Goal: Transaction & Acquisition: Purchase product/service

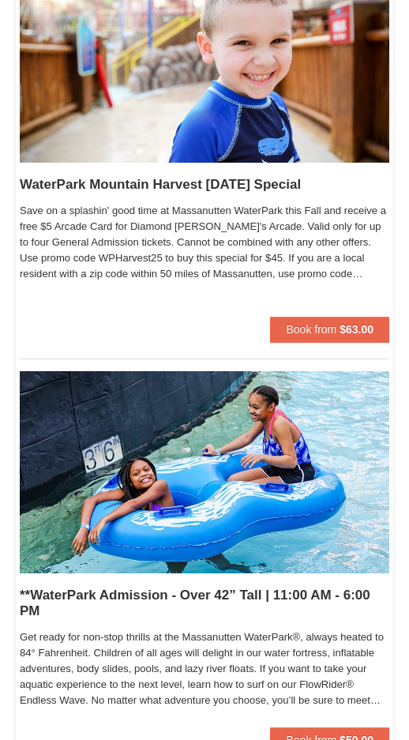
scroll to position [237, 0]
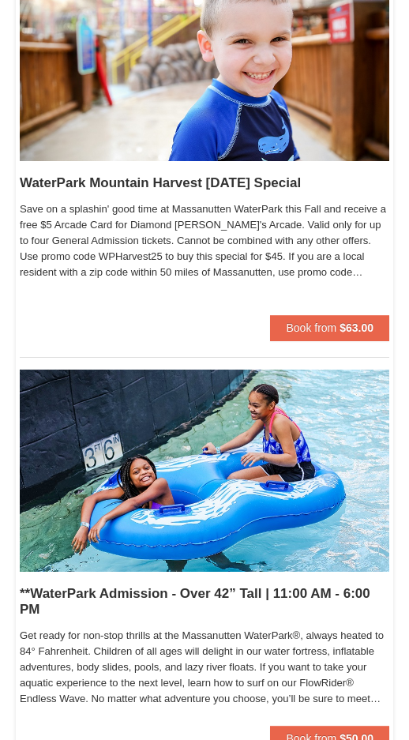
click at [348, 332] on strong "$63.00" at bounding box center [357, 327] width 34 height 13
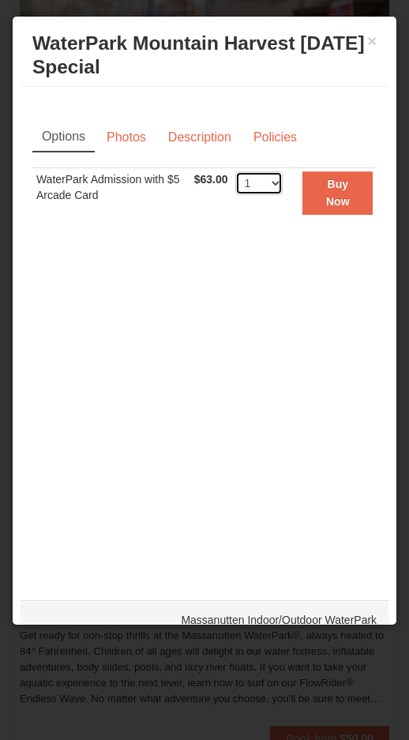
click at [283, 182] on select "1 2 3 4 5 6 7 8 9 10 11 12 13 14 15 16 17 18 19 20 21 22" at bounding box center [258, 183] width 47 height 24
click at [276, 191] on select "1 2 3 4 5 6 7 8 9 10 11 12 13 14 15 16 17 18 19 20 21 22" at bounding box center [258, 183] width 47 height 24
select select "6"
click at [346, 202] on strong "Buy Now" at bounding box center [338, 193] width 24 height 30
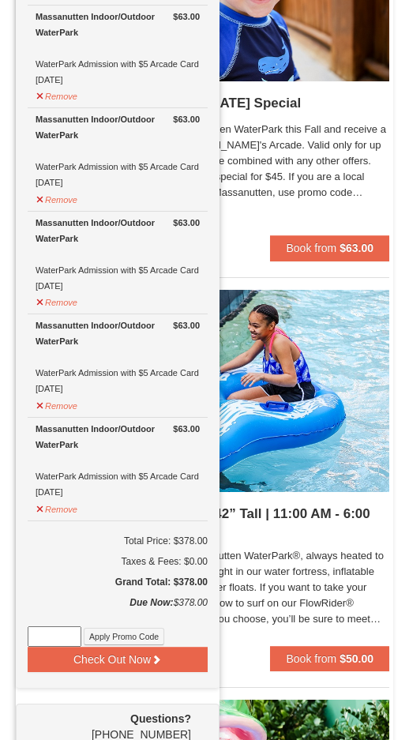
scroll to position [318, 0]
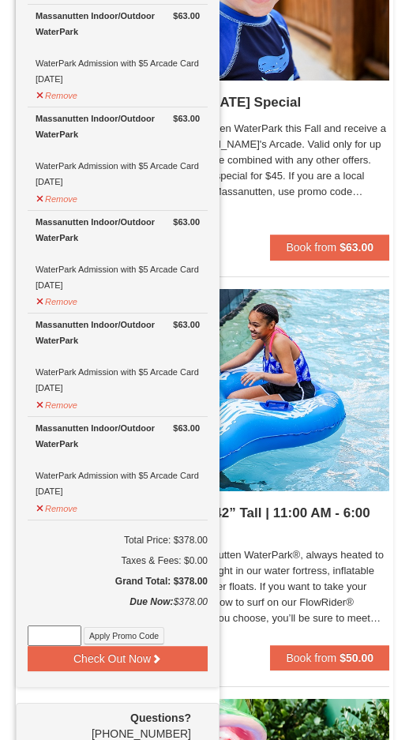
click at [151, 637] on button "Apply Promo Code" at bounding box center [124, 635] width 81 height 17
click at [70, 634] on input at bounding box center [55, 636] width 54 height 21
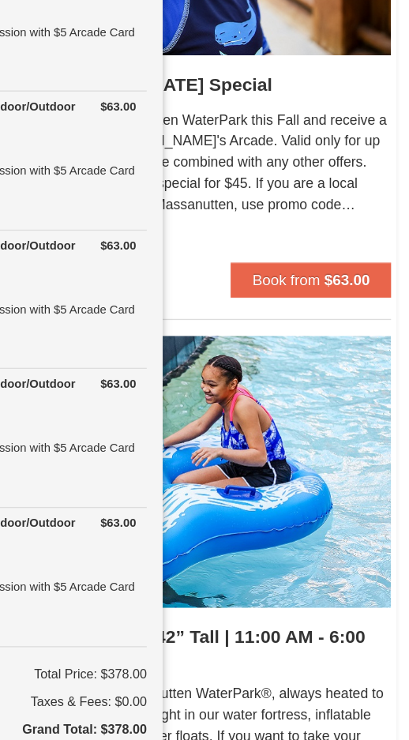
scroll to position [370, 0]
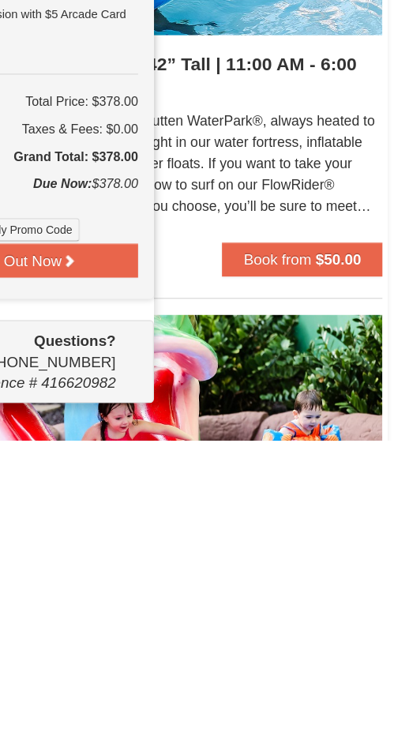
click at [84, 575] on button "Apply Promo Code" at bounding box center [124, 583] width 81 height 17
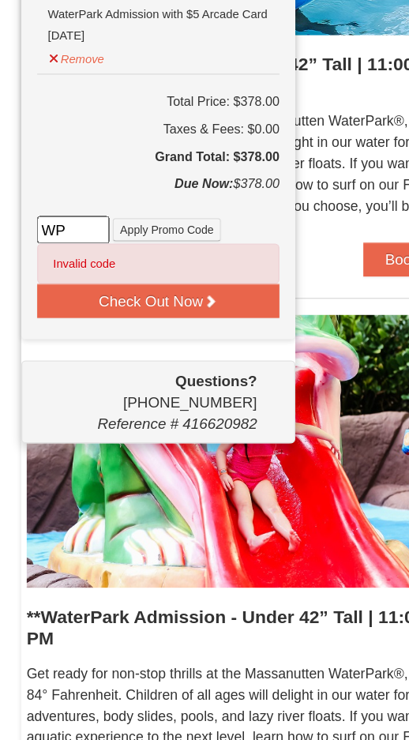
click at [68, 340] on input "WP" at bounding box center [55, 350] width 54 height 21
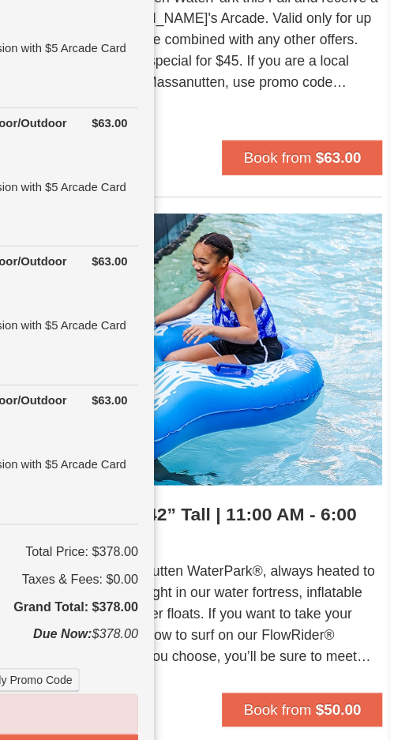
scroll to position [439, 0]
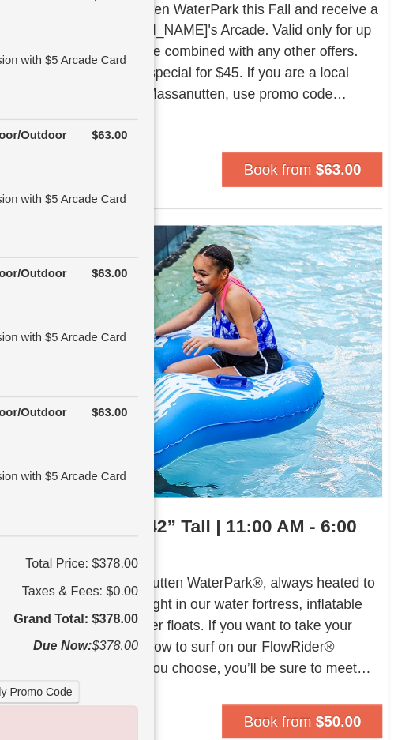
click at [96, 243] on td "$63.00 Massanutten Indoor/Outdoor WaterPark WaterPark Admission with $5 Arcade …" at bounding box center [118, 243] width 180 height 103
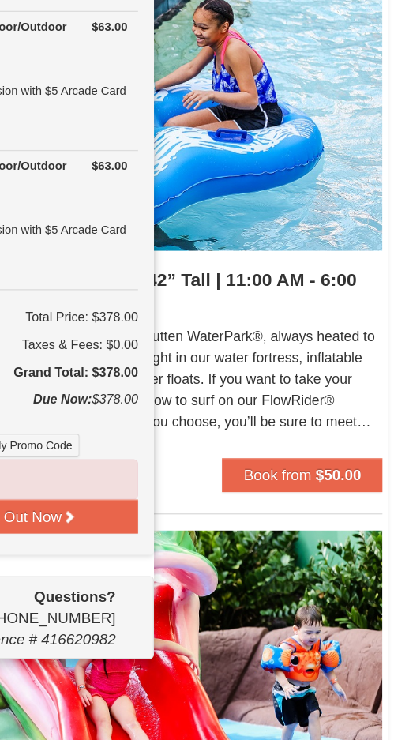
scroll to position [457, 0]
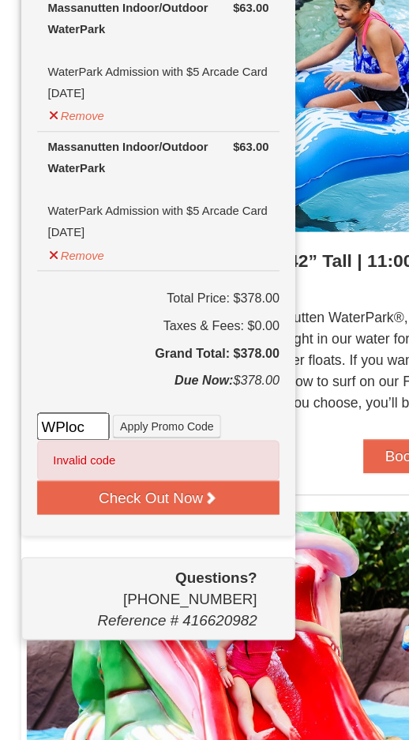
click at [73, 486] on input "WPloc" at bounding box center [55, 496] width 54 height 21
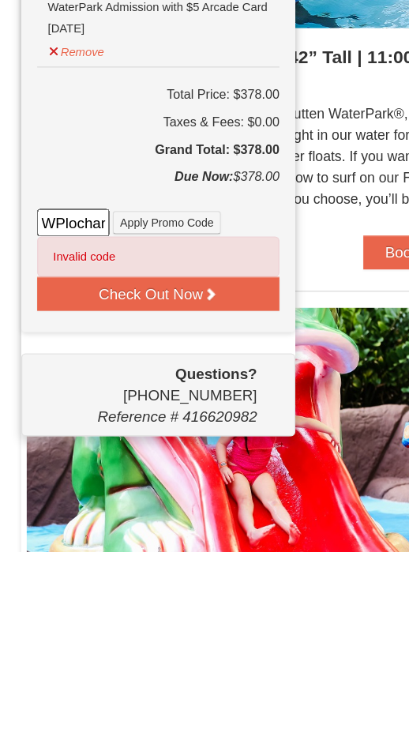
type input "WPlocharvest25"
click at [152, 487] on button "Apply Promo Code" at bounding box center [124, 495] width 81 height 17
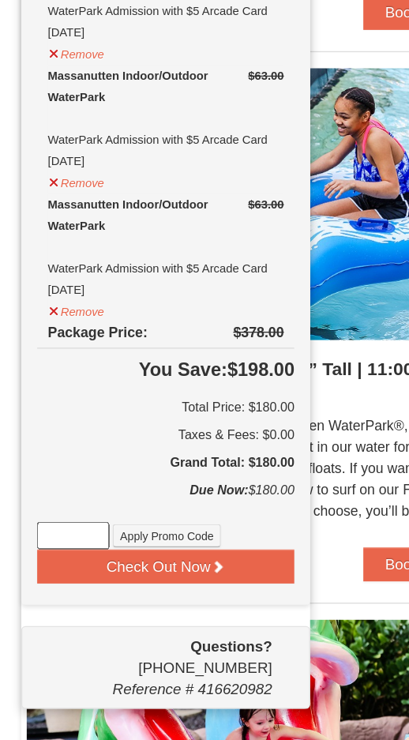
scroll to position [381, 0]
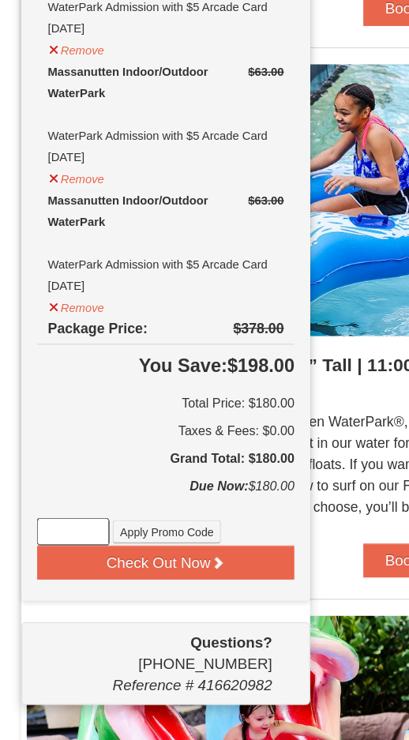
click at [100, 583] on button "Check Out Now" at bounding box center [123, 595] width 191 height 25
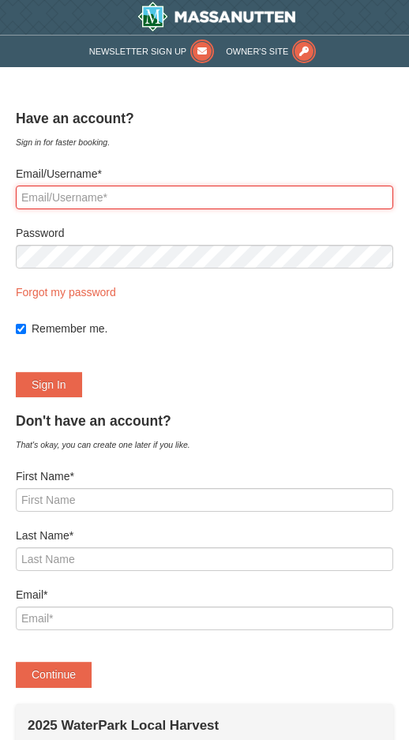
click at [47, 200] on input "Email/Username*" at bounding box center [205, 198] width 378 height 24
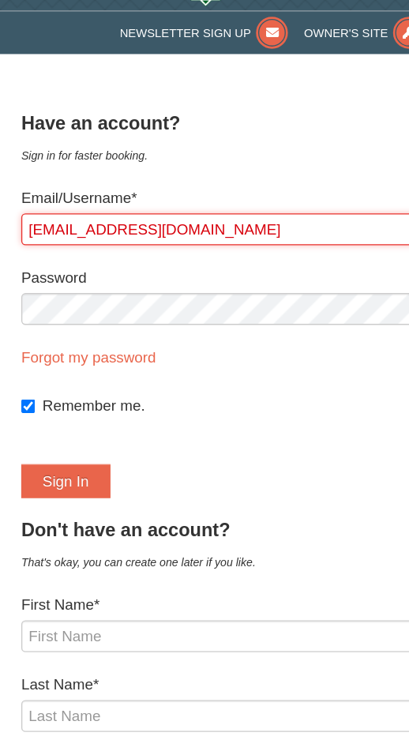
type input "seachelle1030@gmail.com"
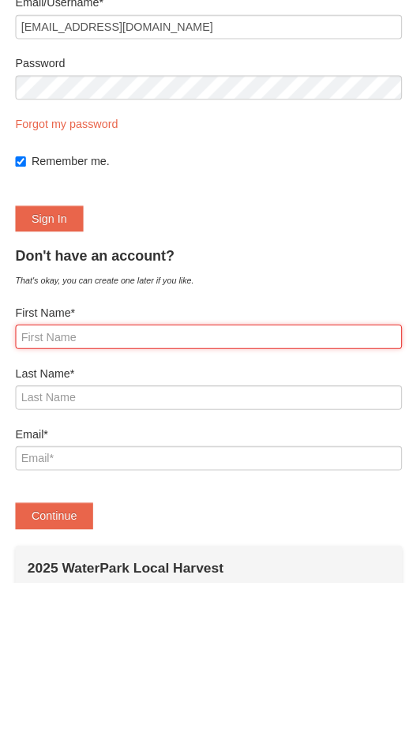
click at [137, 488] on input "First Name*" at bounding box center [205, 500] width 378 height 24
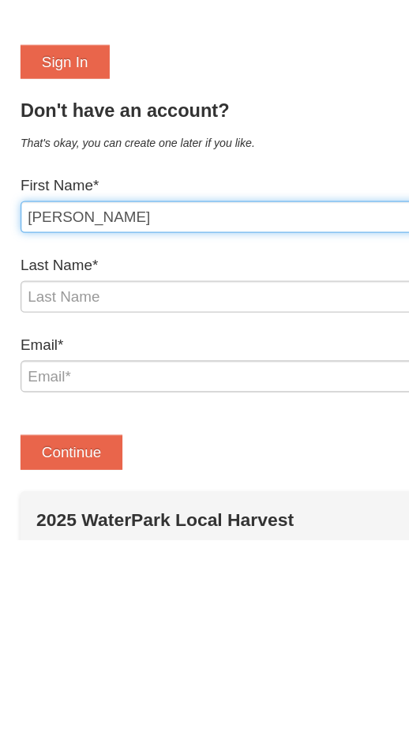
type input "Michelle"
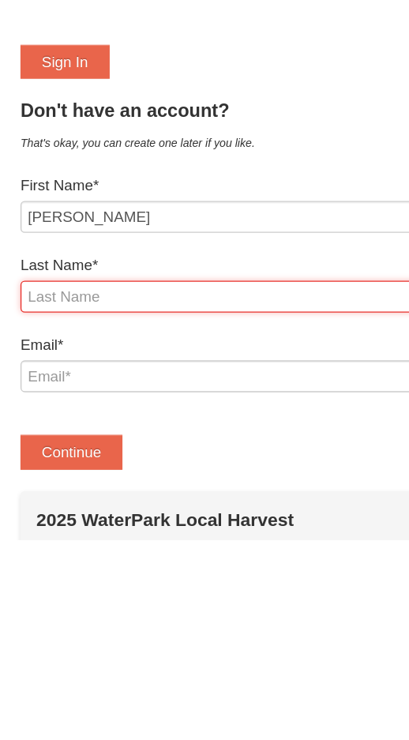
click at [156, 547] on input "Last Name*" at bounding box center [205, 559] width 378 height 24
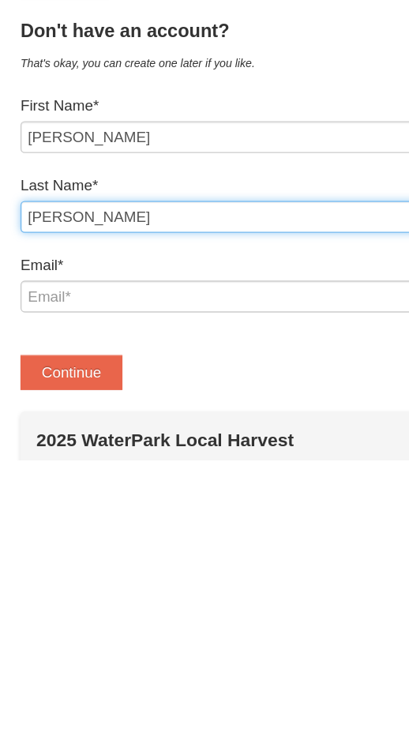
type input "Boyers"
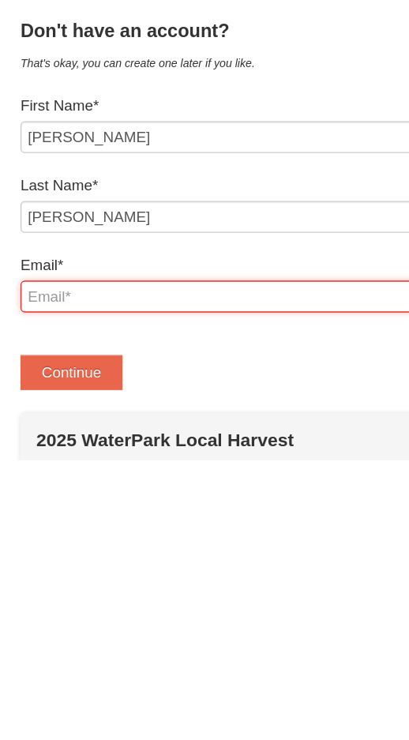
click at [169, 607] on input "Email*" at bounding box center [205, 619] width 378 height 24
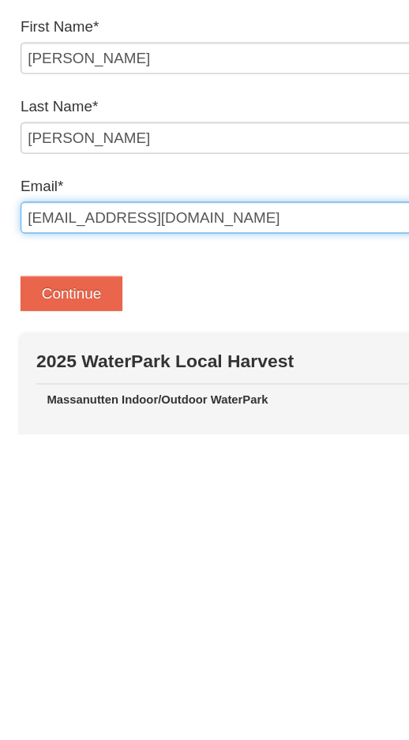
type input "Seachelle1030@gmail.com"
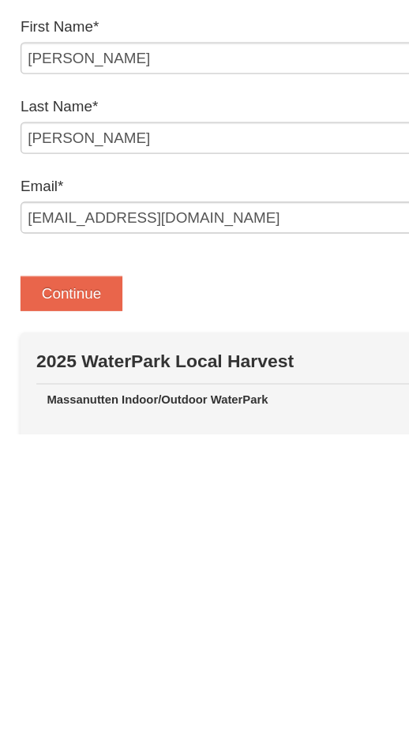
click at [77, 622] on button "Continue" at bounding box center [54, 634] width 76 height 25
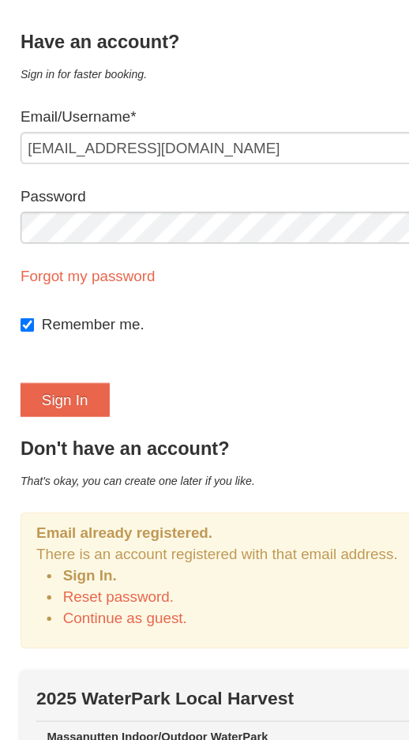
scroll to position [0, 0]
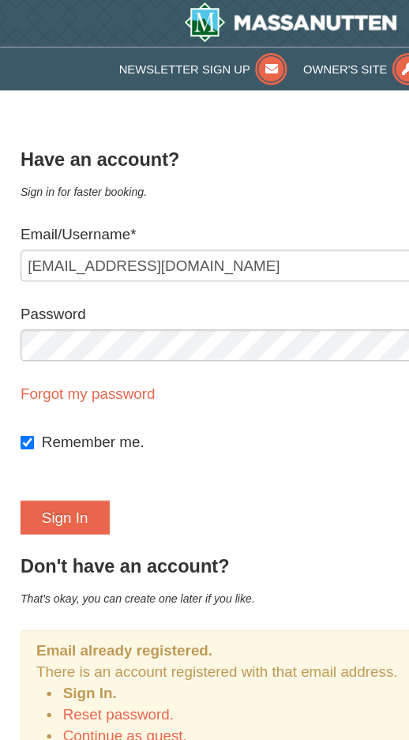
click at [61, 387] on button "Sign In" at bounding box center [49, 384] width 66 height 25
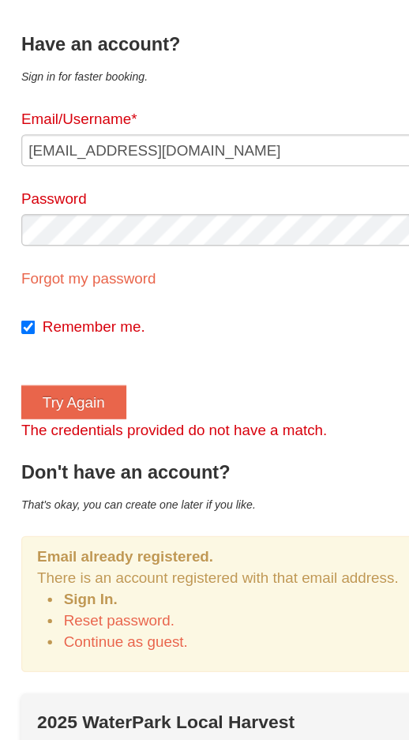
click at [77, 372] on button "Try Again" at bounding box center [55, 384] width 78 height 25
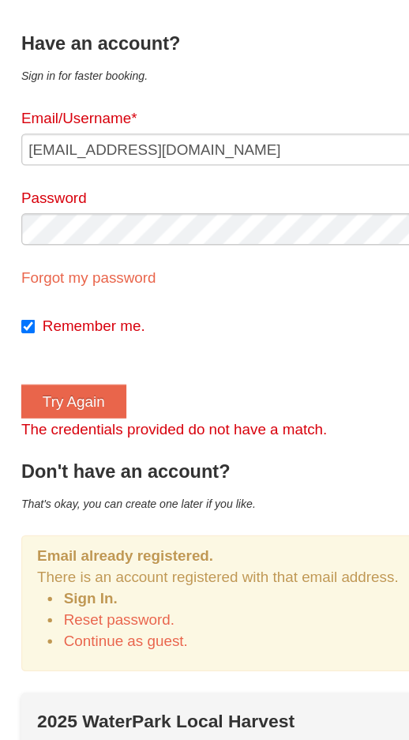
click at [49, 286] on link "Forgot my password" at bounding box center [66, 292] width 100 height 13
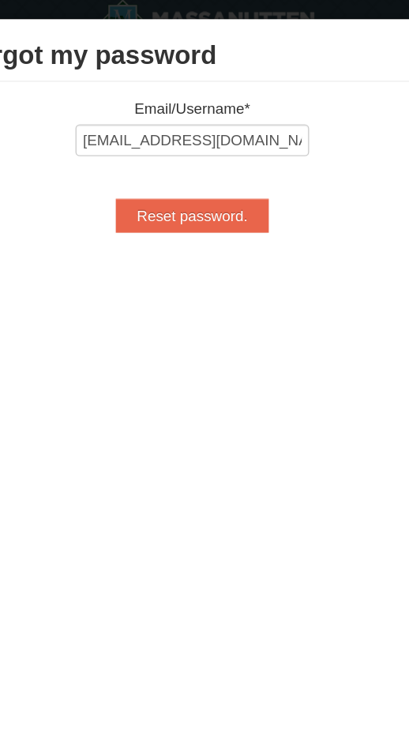
click at [159, 160] on input "Reset password." at bounding box center [205, 162] width 114 height 25
type input "Processing..."
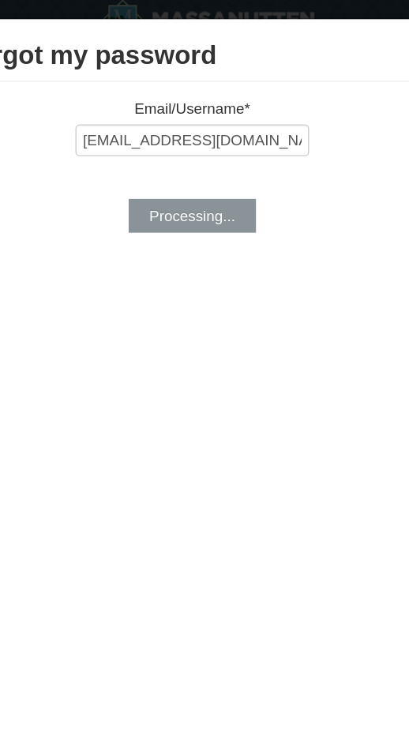
type input "seachelle1030@gmail.com"
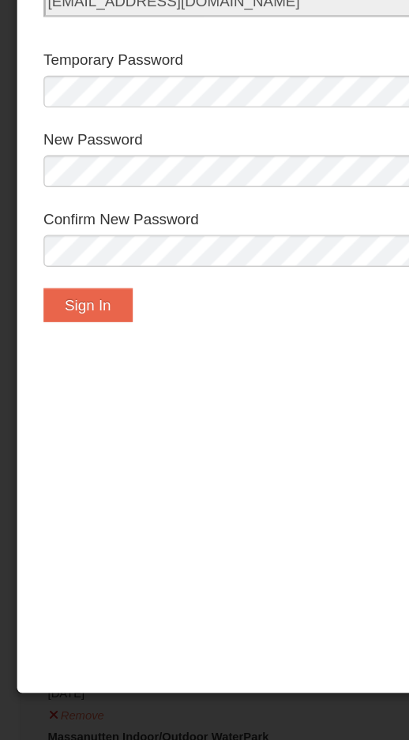
click at [85, 397] on button "Sign In" at bounding box center [65, 409] width 66 height 25
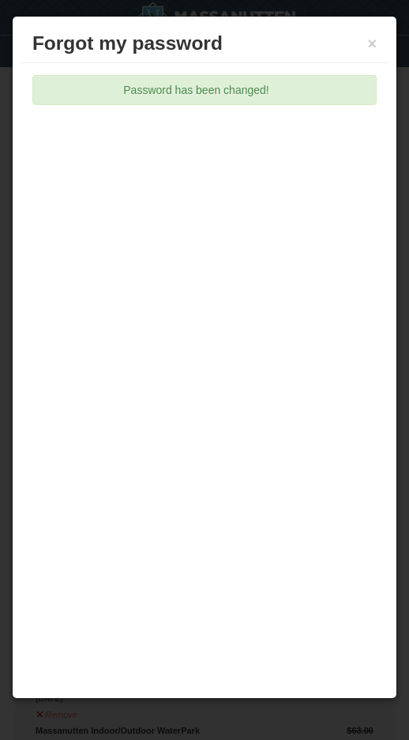
click at [363, 43] on h3 "Forgot my password" at bounding box center [204, 44] width 344 height 24
click at [374, 36] on button "×" at bounding box center [371, 44] width 9 height 16
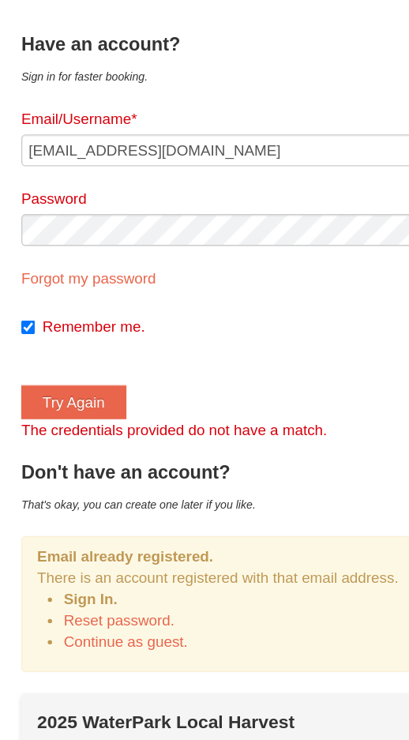
click at [74, 372] on button "Try Again" at bounding box center [55, 384] width 78 height 25
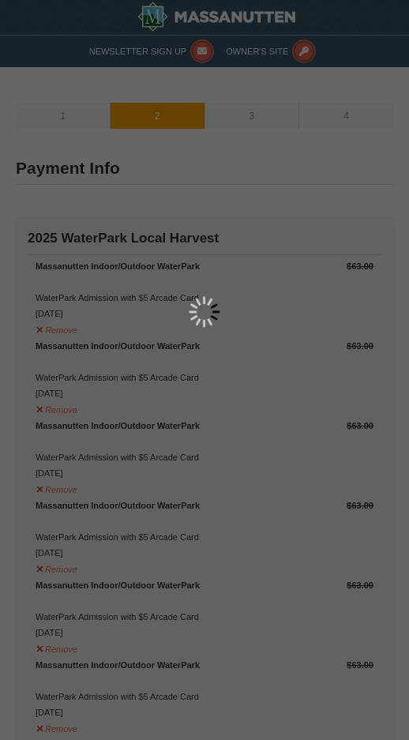
type input "[PERSON_NAME]"
type input "[STREET_ADDRESS]"
type input "[PERSON_NAME] Cave"
type input "24486"
type input "540"
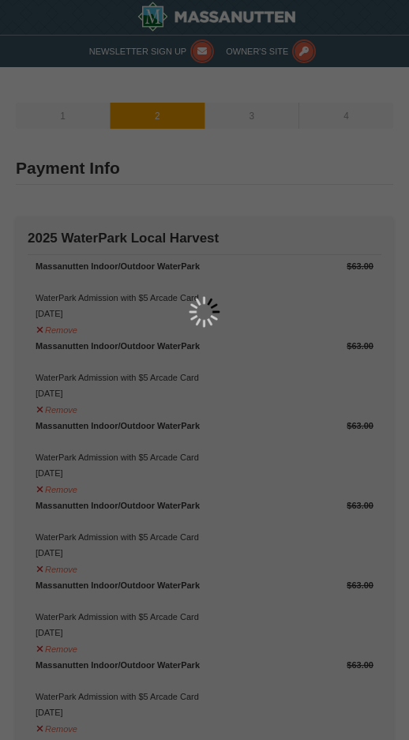
type input "560"
type input "5698"
type input "[EMAIL_ADDRESS][DOMAIN_NAME]"
select select "VA"
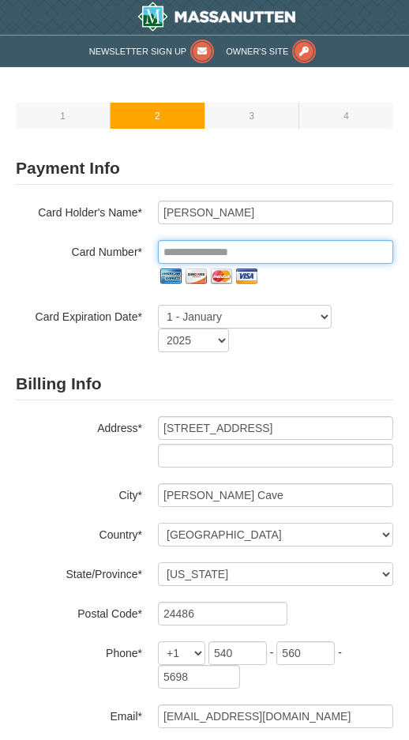
click at [314, 249] on input "tel" at bounding box center [275, 252] width 235 height 24
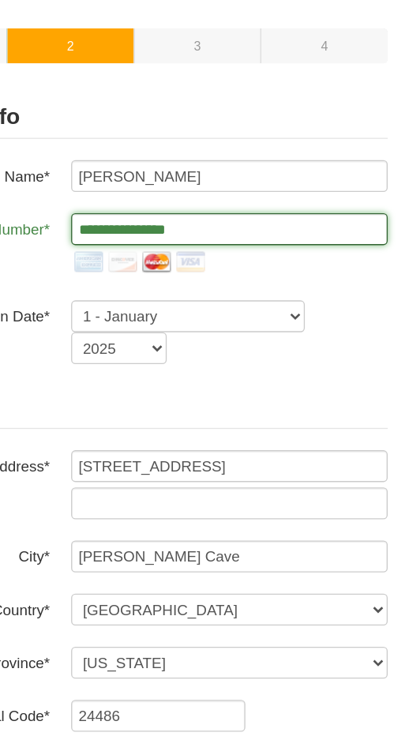
type input "**********"
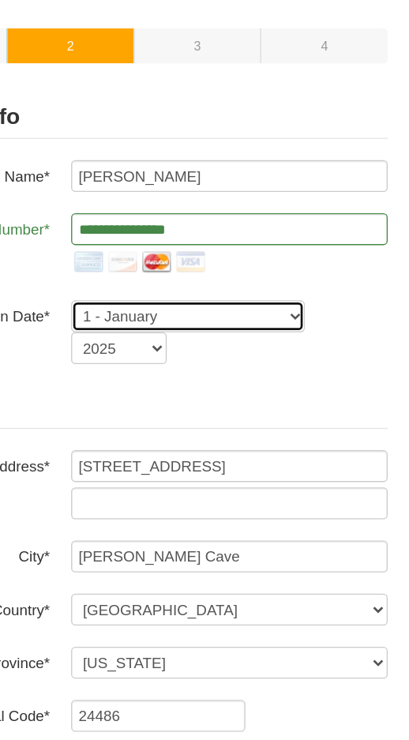
click at [193, 305] on select "1 - January 2 - February 3 - March 4 - April 5 - May 6 - June 7 - July 8 - Augu…" at bounding box center [245, 317] width 174 height 24
click at [196, 305] on select "1 - January 2 - February 3 - March 4 - April 5 - May 6 - June 7 - July 8 - Augu…" at bounding box center [245, 317] width 174 height 24
select select "2"
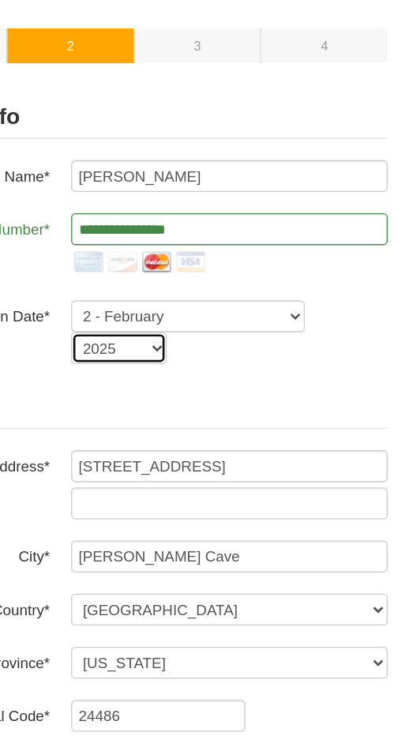
click at [158, 329] on select "2025 2026 2027 2028 2029 2030 2031 2032 2033 2034" at bounding box center [193, 341] width 71 height 24
select select "2028"
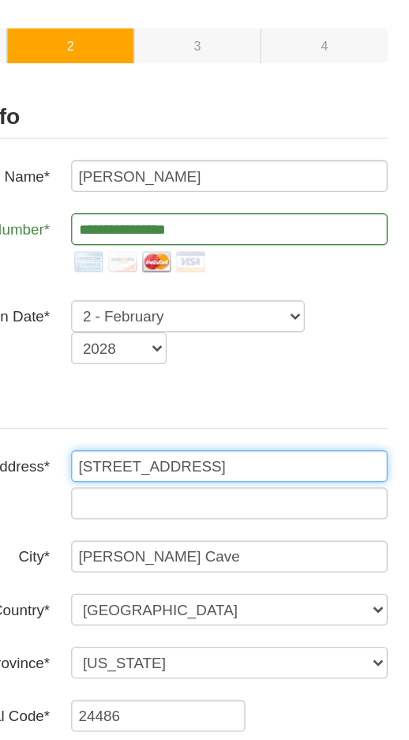
click at [158, 416] on input "55 S Foxhall Ln" at bounding box center [275, 428] width 235 height 24
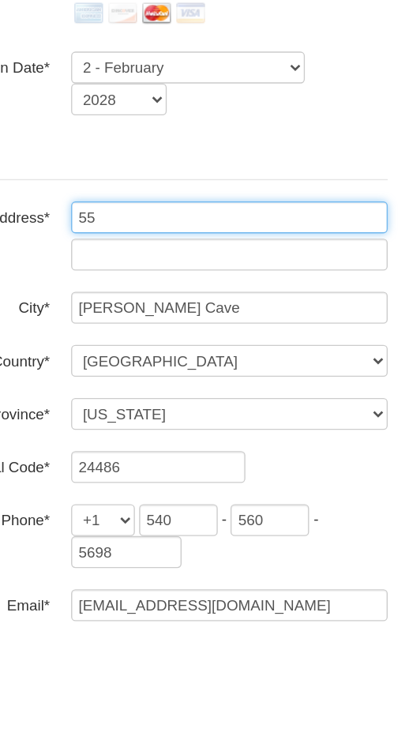
type input "5"
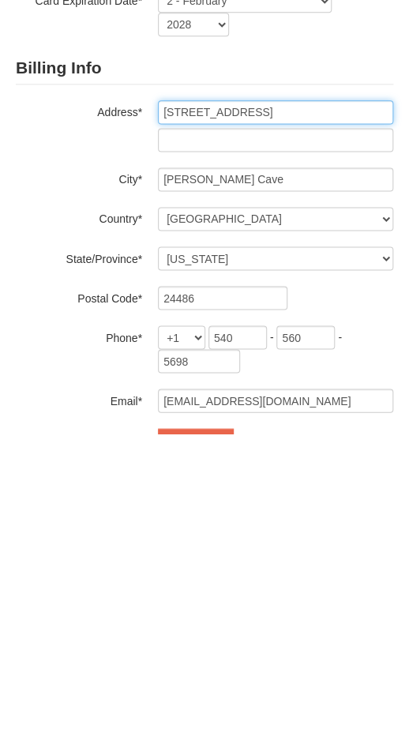
scroll to position [15, 0]
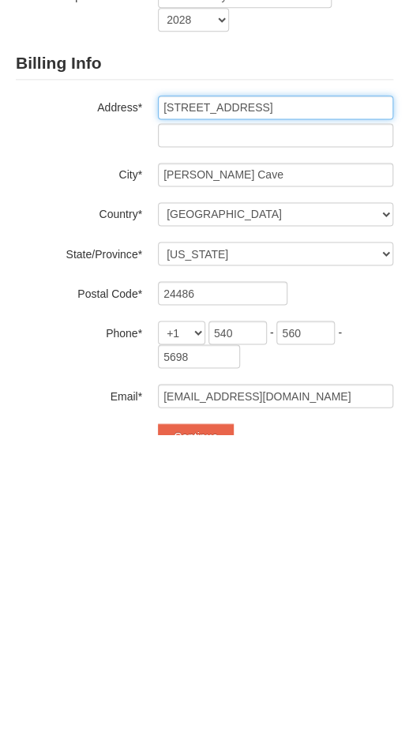
type input "3 Rolla Mill Rd"
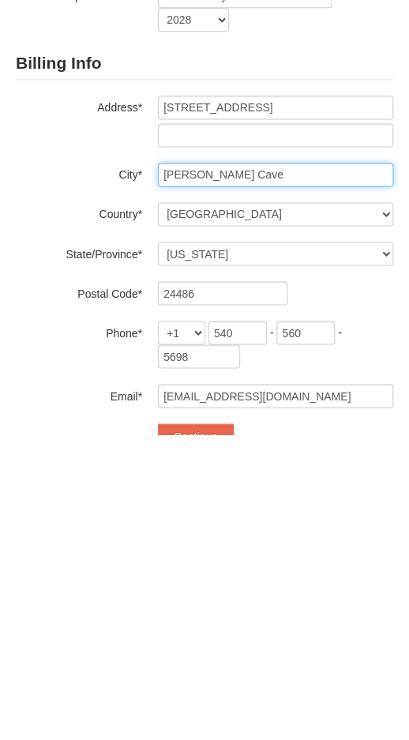
click at [281, 468] on input "Weyers Cave" at bounding box center [275, 480] width 235 height 24
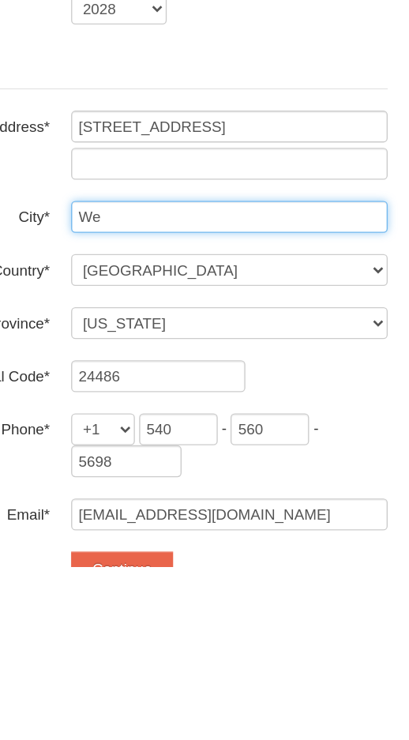
type input "W"
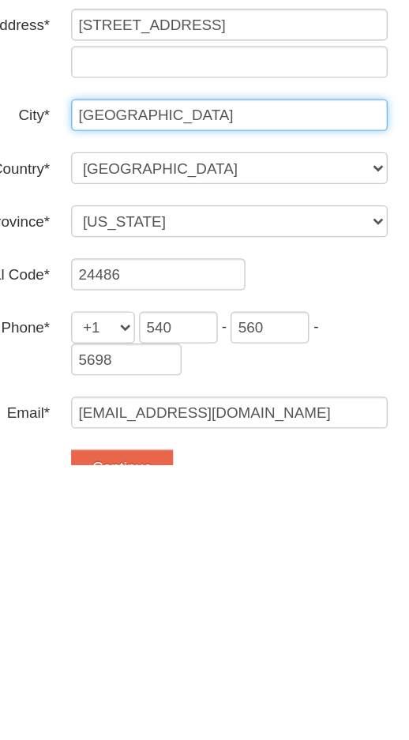
type input "Verona"
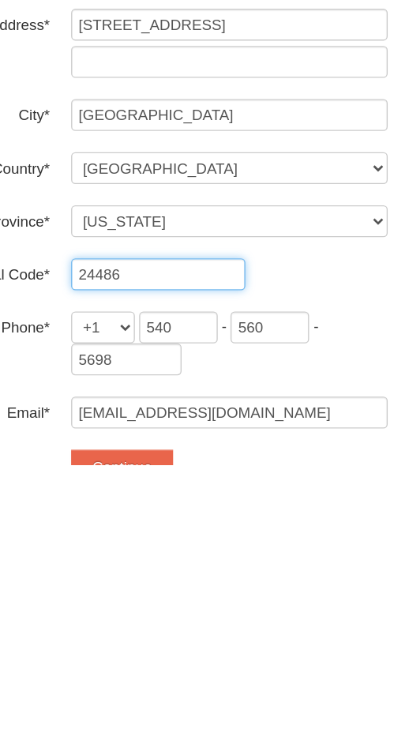
click at [158, 587] on input "24486" at bounding box center [223, 599] width 130 height 24
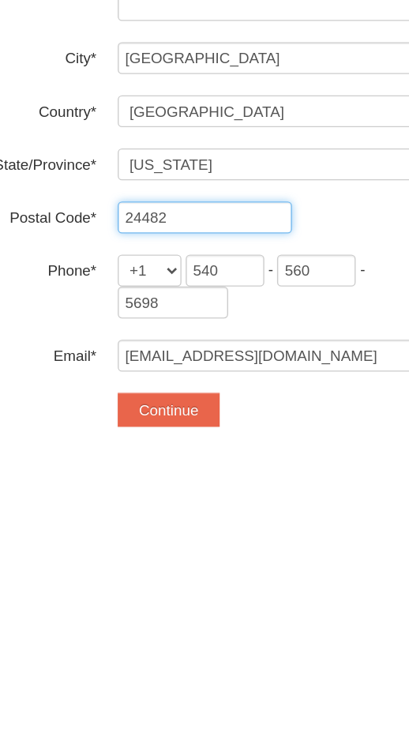
type input "24482"
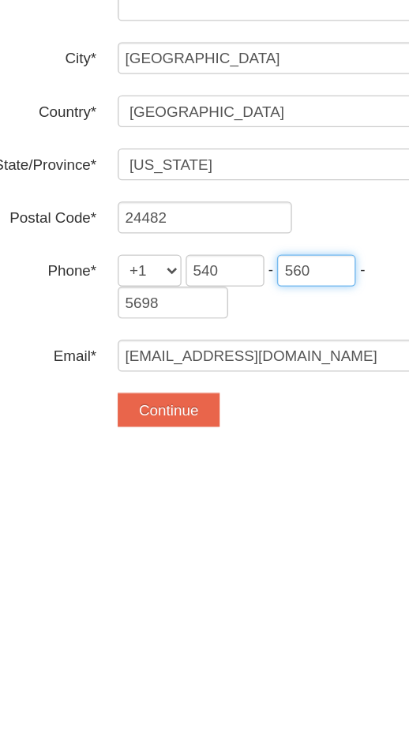
click at [276, 607] on input "560" at bounding box center [305, 619] width 58 height 24
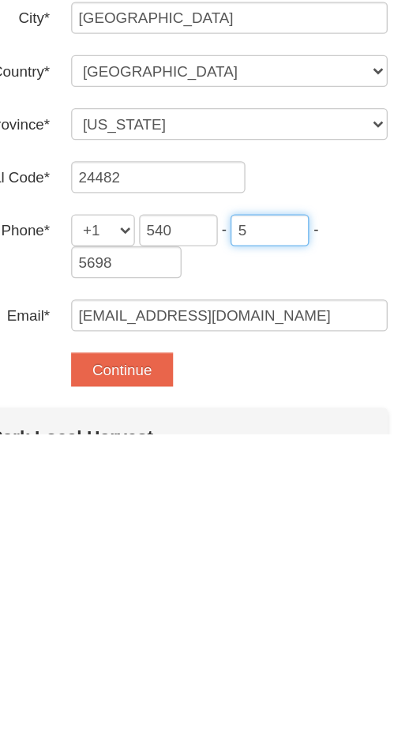
scroll to position [84, 0]
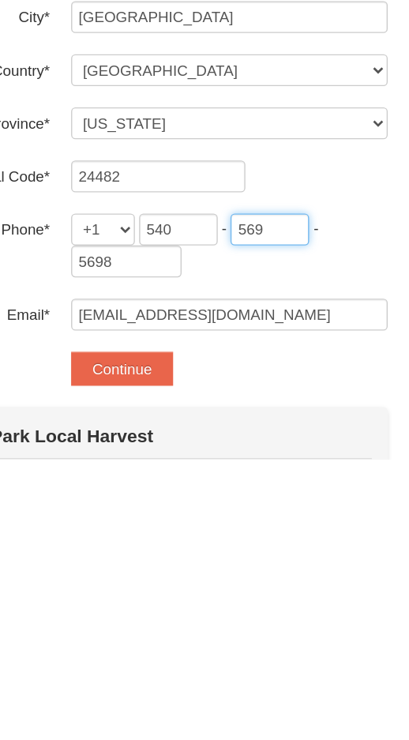
type input "569"
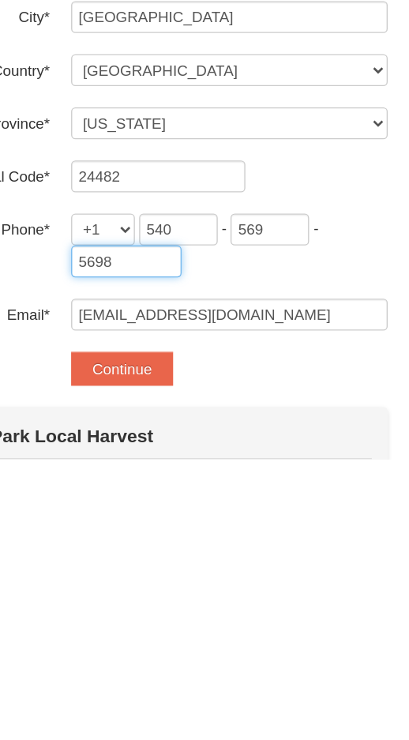
click at [158, 581] on input "5698" at bounding box center [199, 593] width 82 height 24
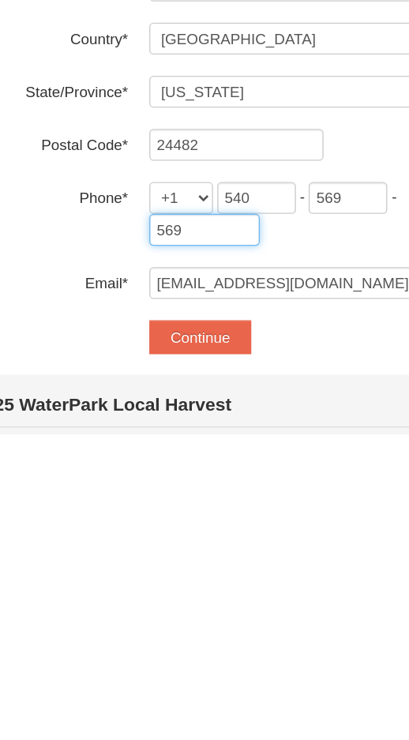
scroll to position [107, 0]
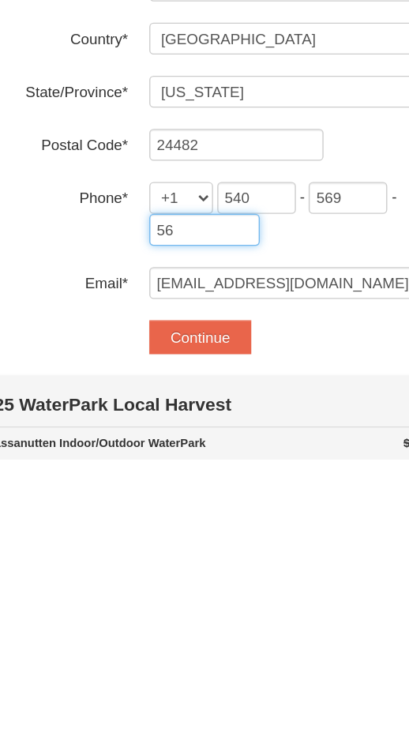
type input "5"
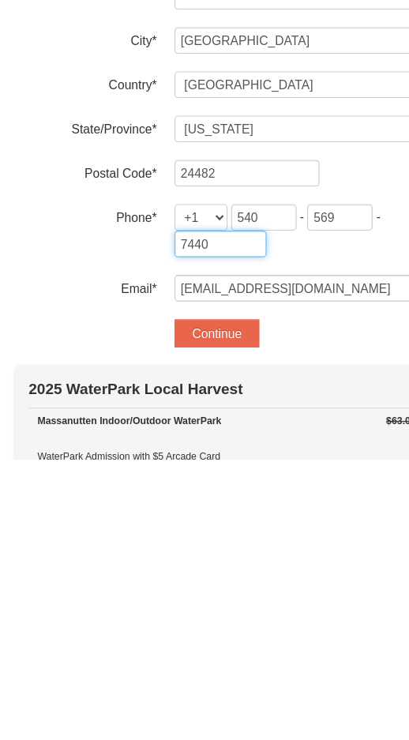
scroll to position [130, 0]
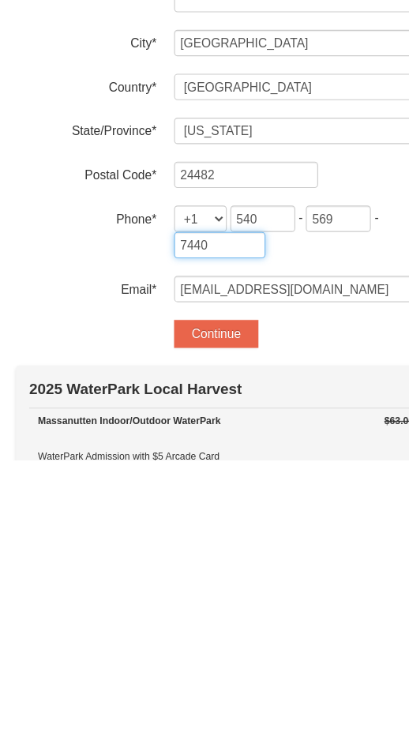
type input "7440"
click at [212, 614] on button "Continue" at bounding box center [196, 626] width 76 height 25
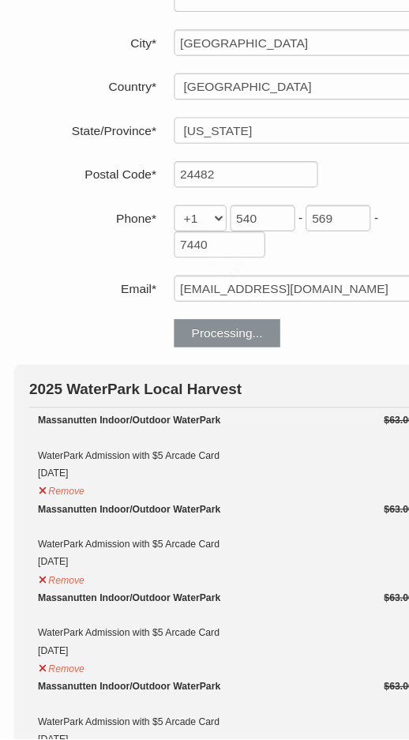
scroll to position [382, 0]
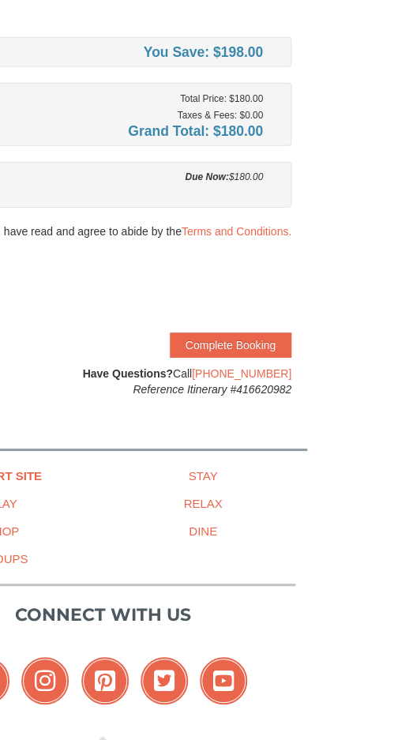
scroll to position [791, 0]
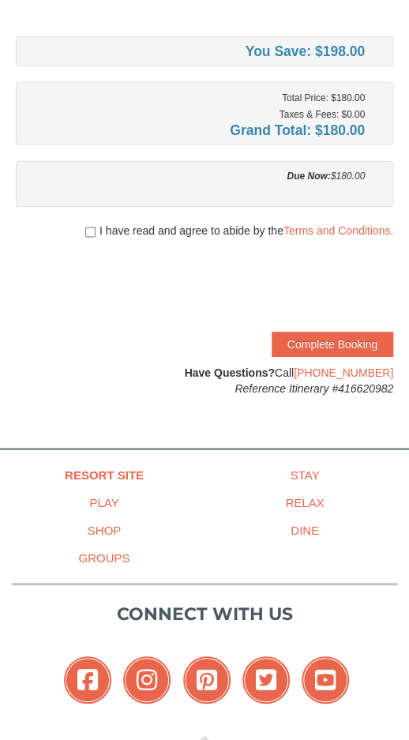
click at [92, 233] on input "checkbox" at bounding box center [90, 232] width 10 height 13
checkbox input "true"
click at [340, 347] on button "Complete Booking" at bounding box center [333, 344] width 122 height 25
